Goal: Task Accomplishment & Management: Manage account settings

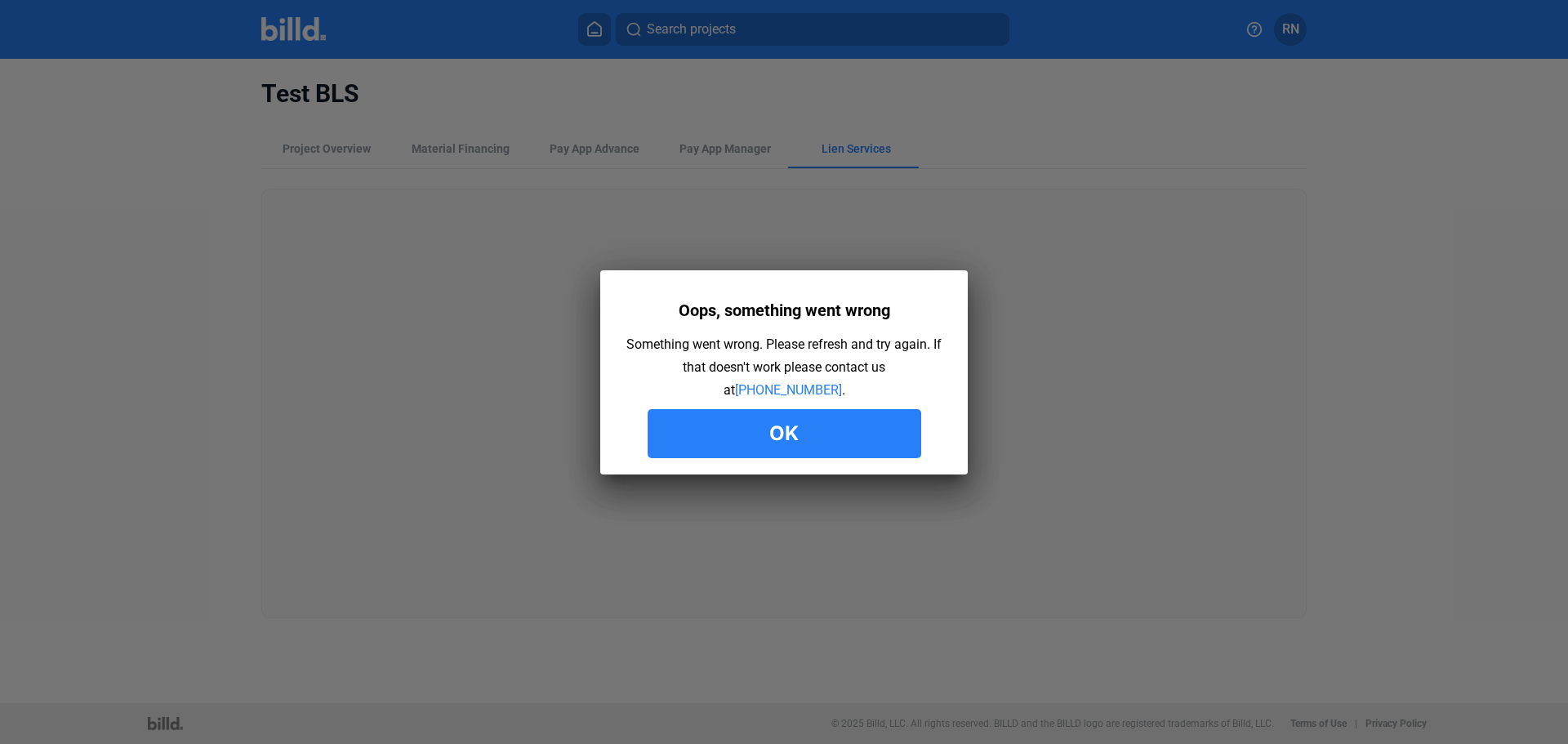
click at [842, 425] on button "Ok" at bounding box center [784, 434] width 274 height 49
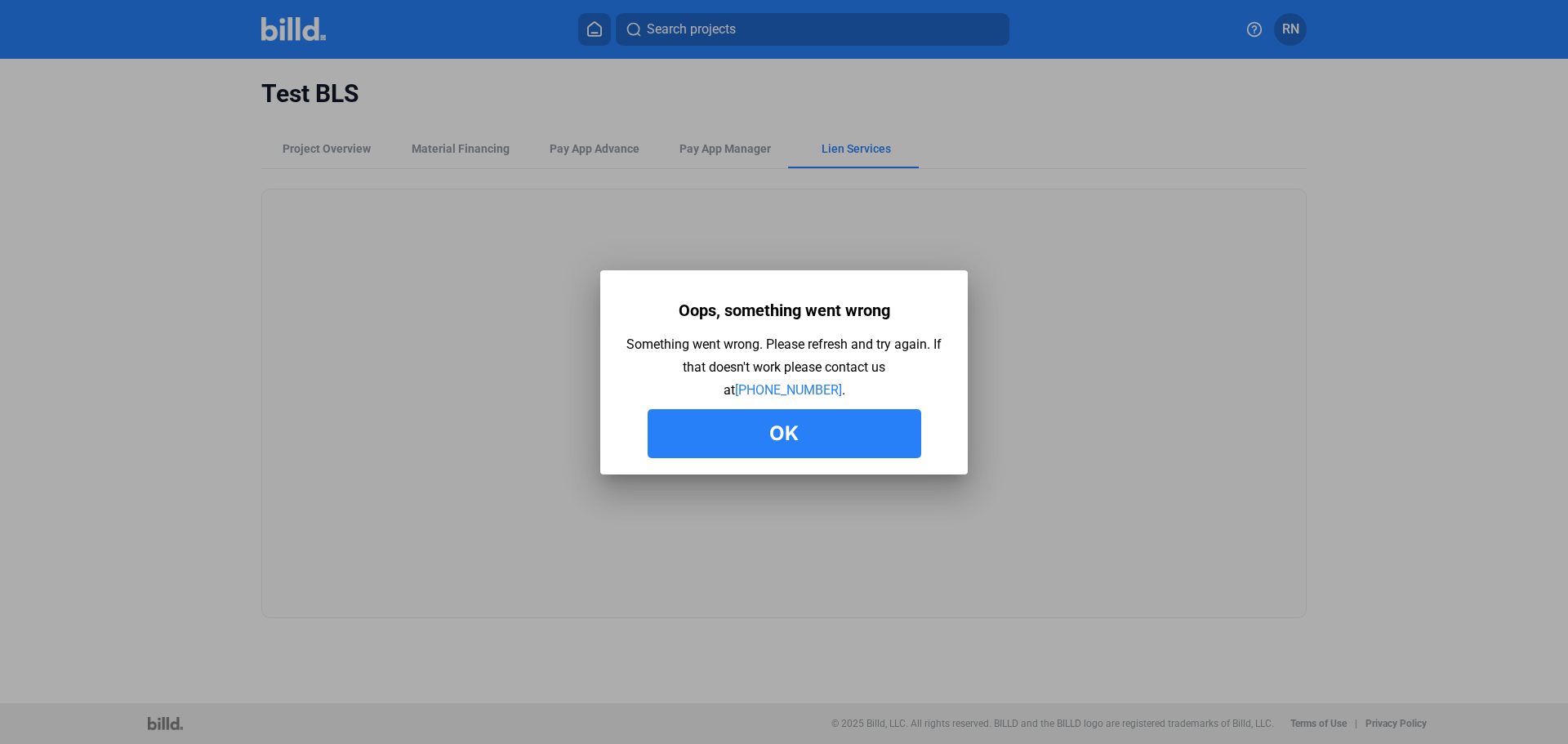
click at [842, 425] on button "Ok" at bounding box center [784, 434] width 274 height 49
